Goal: Task Accomplishment & Management: Manage account settings

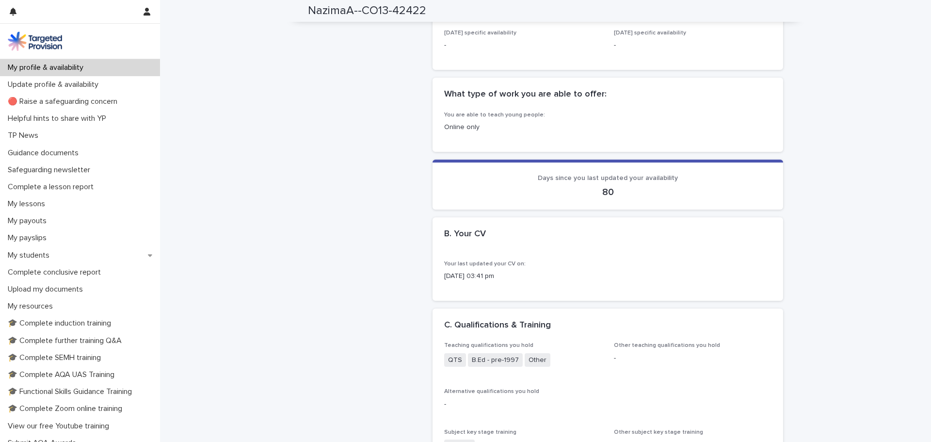
scroll to position [52, 0]
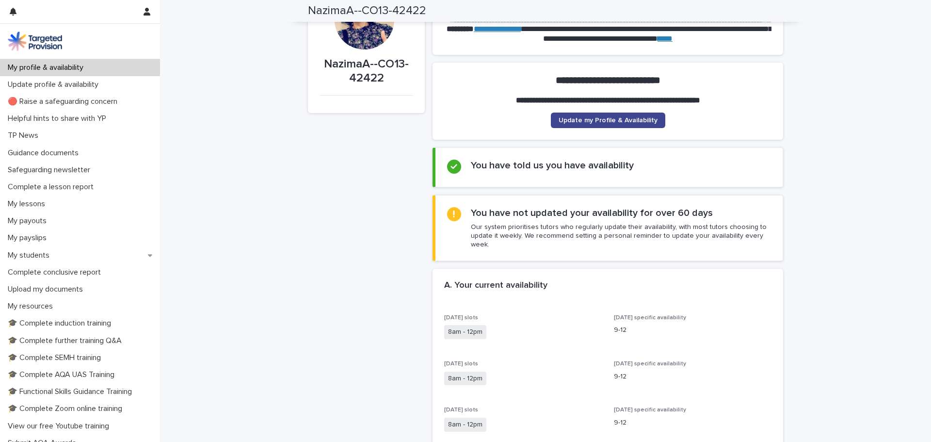
click at [630, 119] on span "Update my Profile & Availability" at bounding box center [608, 120] width 99 height 7
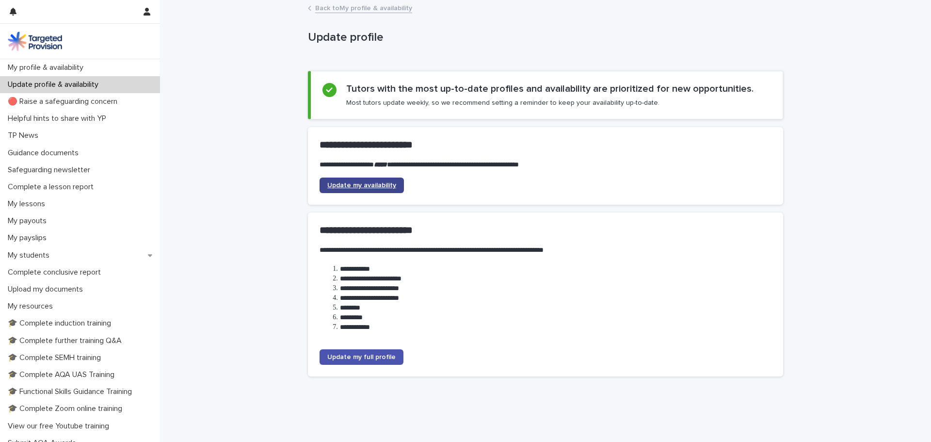
click at [354, 188] on span "Update my availability" at bounding box center [361, 185] width 69 height 7
click at [39, 40] on img at bounding box center [35, 41] width 54 height 19
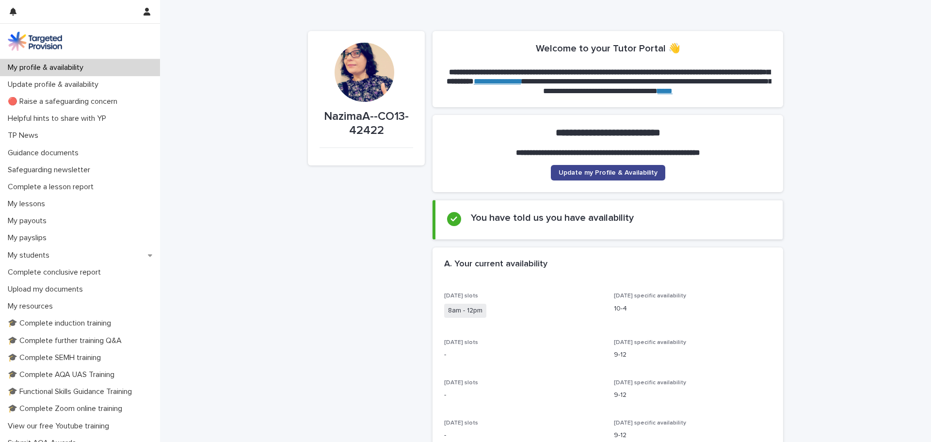
click at [574, 173] on span "Update my Profile & Availability" at bounding box center [608, 172] width 99 height 7
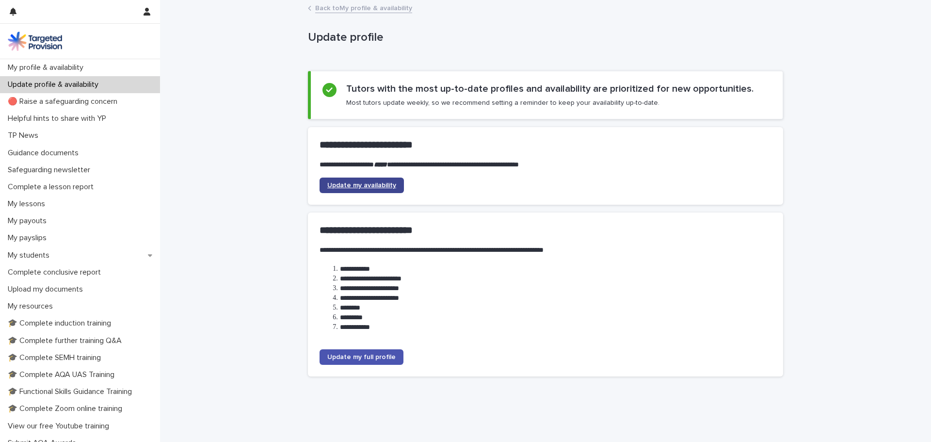
click at [362, 189] on link "Update my availability" at bounding box center [362, 185] width 84 height 16
click at [40, 45] on img at bounding box center [35, 41] width 54 height 19
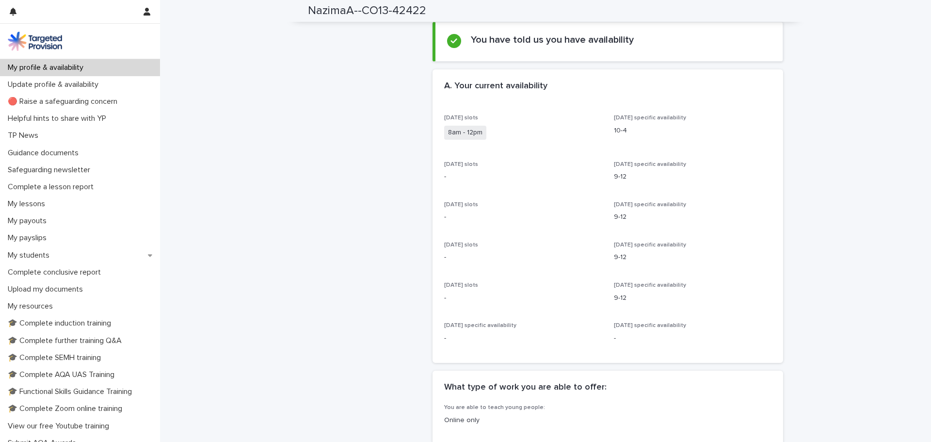
scroll to position [181, 0]
